Goal: Information Seeking & Learning: Learn about a topic

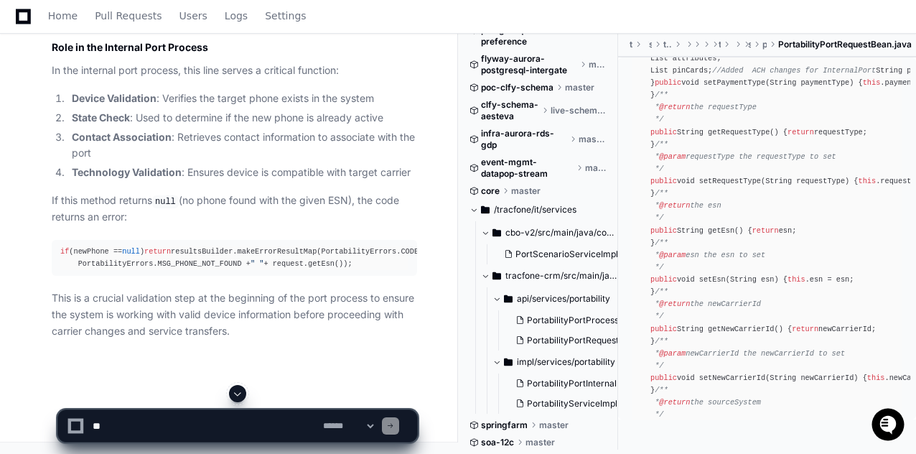
scroll to position [26474, 0]
click at [130, 19] on div "SELECT * FROM TF_PHONE p LEFT JOIN TF_PHONE_STATE ps ON p.PHONE_STATE_ID = ps.P…" at bounding box center [234, 12] width 348 height 12
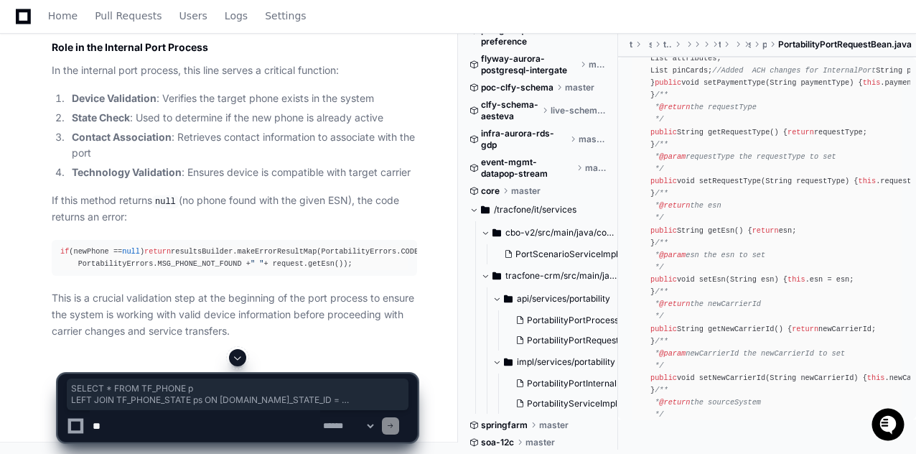
drag, startPoint x: 62, startPoint y: 265, endPoint x: 154, endPoint y: 284, distance: 94.5
click at [154, 19] on div "SELECT * FROM TF_PHONE p LEFT JOIN TF_PHONE_STATE ps ON p.PHONE_STATE_ID = ps.P…" at bounding box center [234, 12] width 348 height 12
click at [336, 19] on div "SELECT * FROM TF_PHONE p LEFT JOIN TF_PHONE_STATE ps ON p.PHONE_STATE_ID = ps.P…" at bounding box center [234, 12] width 348 height 12
drag, startPoint x: 136, startPoint y: 284, endPoint x: 40, endPoint y: 261, distance: 98.2
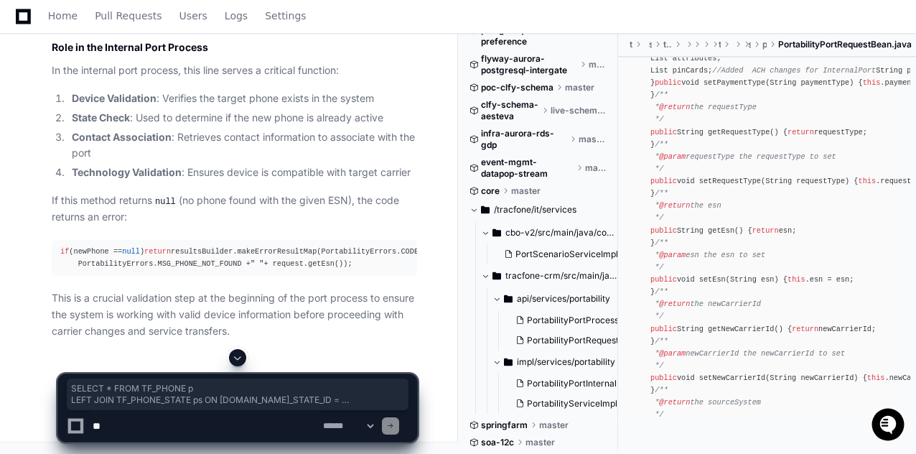
click at [101, 17] on span "FROM" at bounding box center [109, 12] width 18 height 9
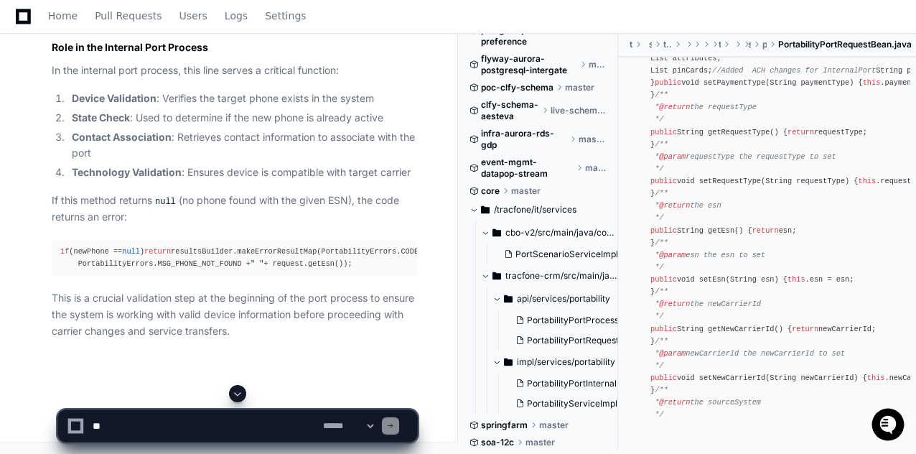
click at [134, 19] on div "SELECT * FROM TF_PHONE p LEFT JOIN TF_PHONE_STATE ps ON p.PHONE_STATE_ID = ps.P…" at bounding box center [234, 12] width 348 height 12
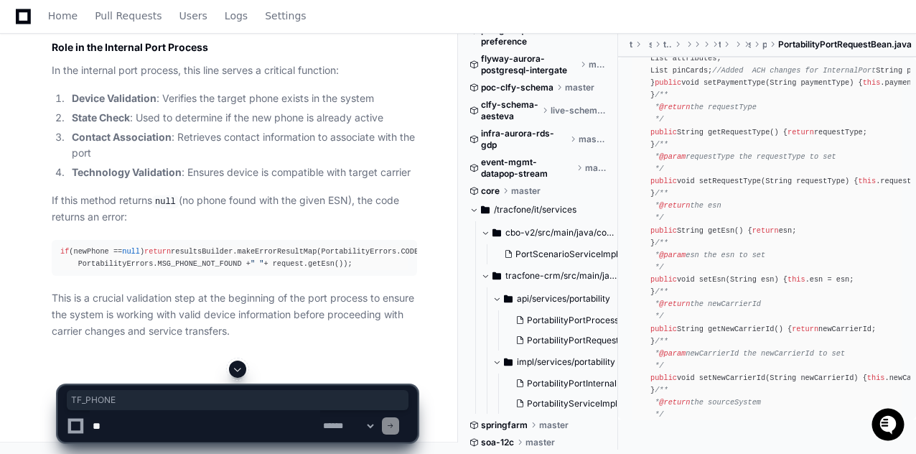
click at [134, 19] on div "SELECT * FROM TF_PHONE p LEFT JOIN TF_PHONE_STATE ps ON p.PHONE_STATE_ID = ps.P…" at bounding box center [234, 12] width 348 height 12
click at [145, 19] on div "SELECT * FROM TF_PHONE p LEFT JOIN TF_PHONE_STATE ps ON p.PHONE_STATE_ID = ps.P…" at bounding box center [234, 12] width 348 height 12
click at [116, 19] on div "SELECT * FROM TF_PHONE p LEFT JOIN TF_PHONE_STATE ps ON p.PHONE_STATE_ID = ps.P…" at bounding box center [234, 12] width 348 height 12
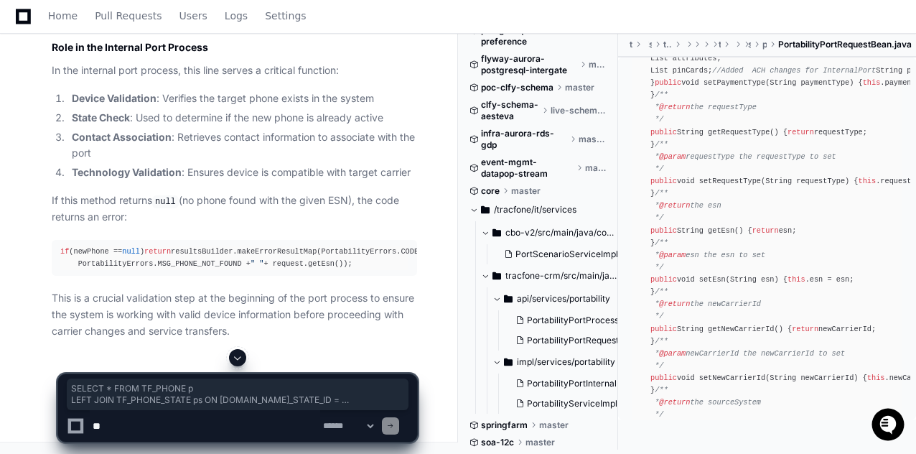
drag, startPoint x: 134, startPoint y: 291, endPoint x: 44, endPoint y: 260, distance: 94.9
click at [126, 24] on pre "SELECT * FROM TF_PHONE p LEFT JOIN TF_PHONE_STATE ps ON p.PHONE_STATE_ID = ps.P…" at bounding box center [235, 13] width 366 height 24
drag, startPoint x: 121, startPoint y: 216, endPoint x: 47, endPoint y: 190, distance: 78.4
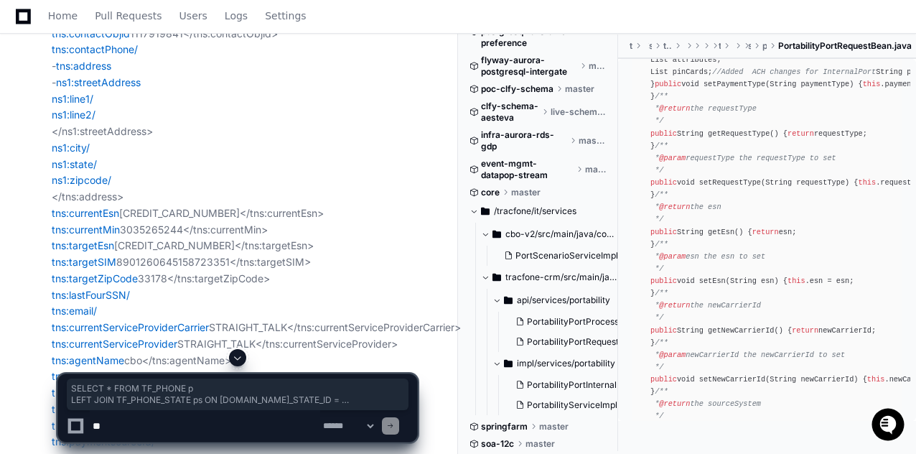
scroll to position [22668, 0]
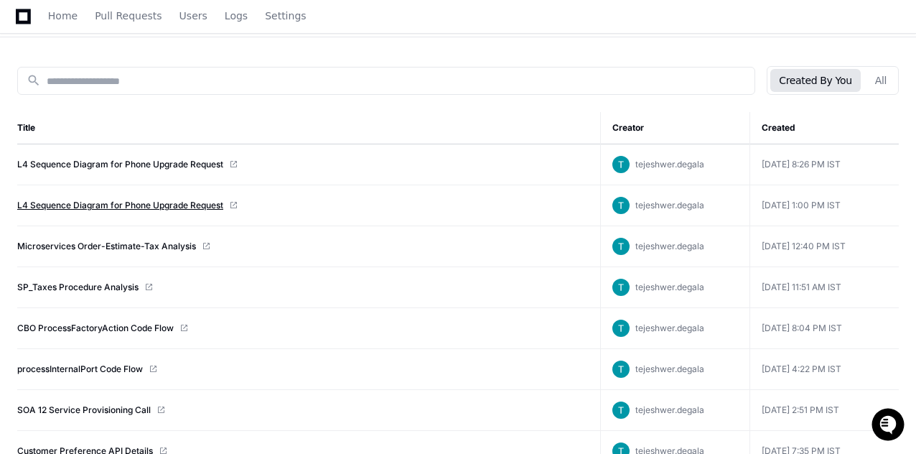
click at [101, 205] on link "L4 Sequence Diagram for Phone Upgrade Request" at bounding box center [120, 205] width 206 height 11
